Goal: Transaction & Acquisition: Obtain resource

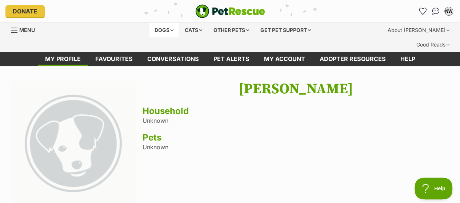
click at [161, 30] on div "Dogs" at bounding box center [164, 30] width 29 height 15
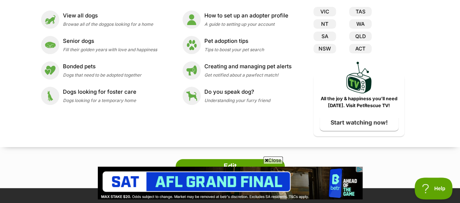
scroll to position [36, 0]
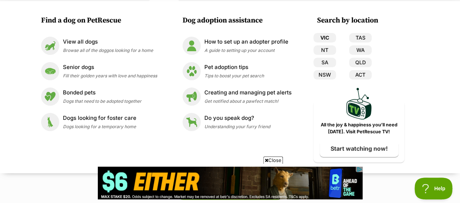
click at [322, 40] on link "VIC" at bounding box center [325, 37] width 23 height 9
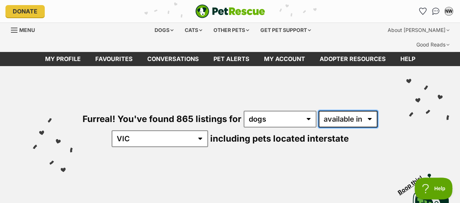
click at [369, 111] on select "available in located in" at bounding box center [348, 119] width 59 height 17
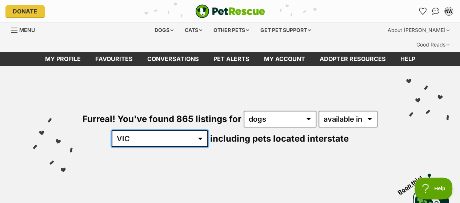
click at [161, 131] on select "Australia ACT NSW NT QLD SA TAS VIC WA" at bounding box center [160, 139] width 96 height 17
click at [134, 131] on select "Australia ACT NSW NT QLD SA TAS VIC WA" at bounding box center [160, 139] width 96 height 17
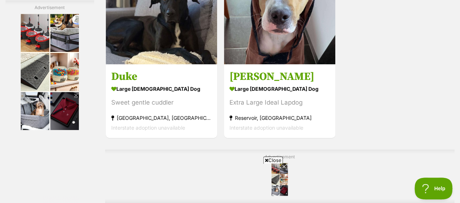
scroll to position [1674, 0]
